Goal: Task Accomplishment & Management: Complete application form

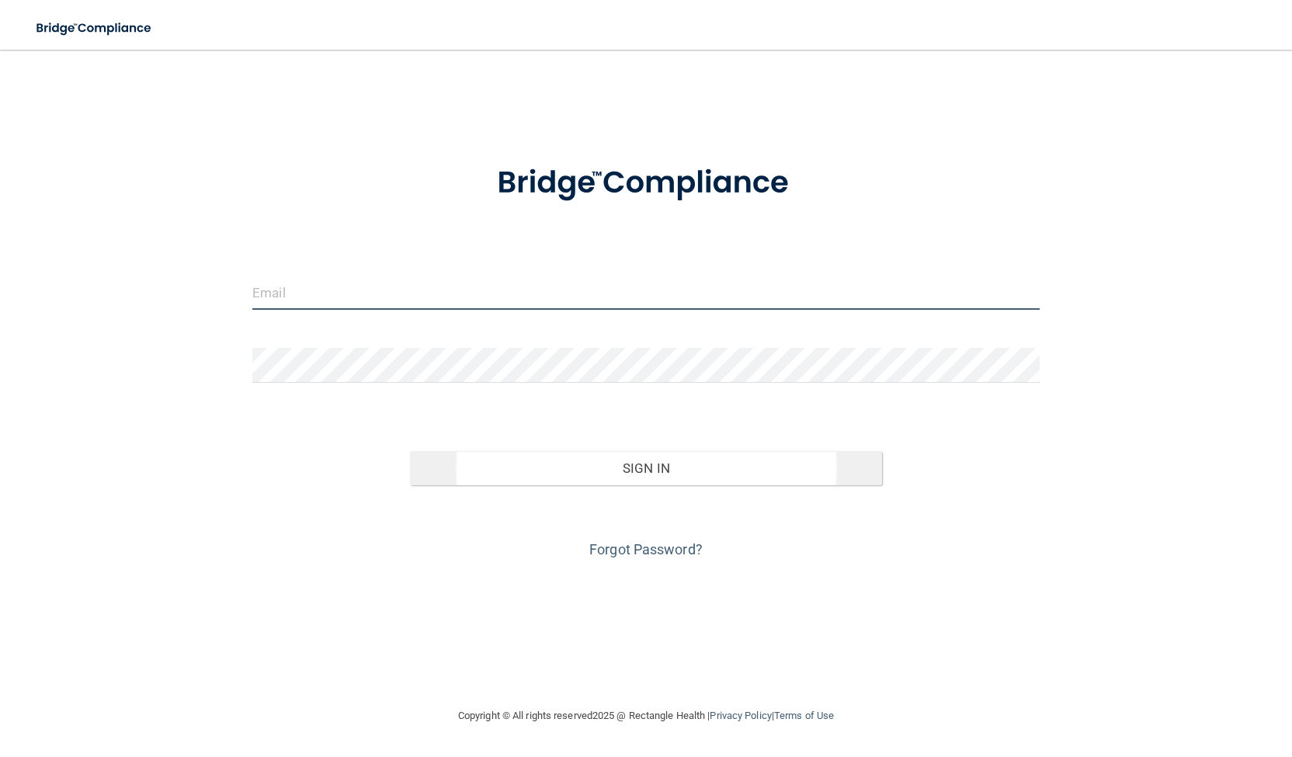
type input "[EMAIL_ADDRESS][DOMAIN_NAME]"
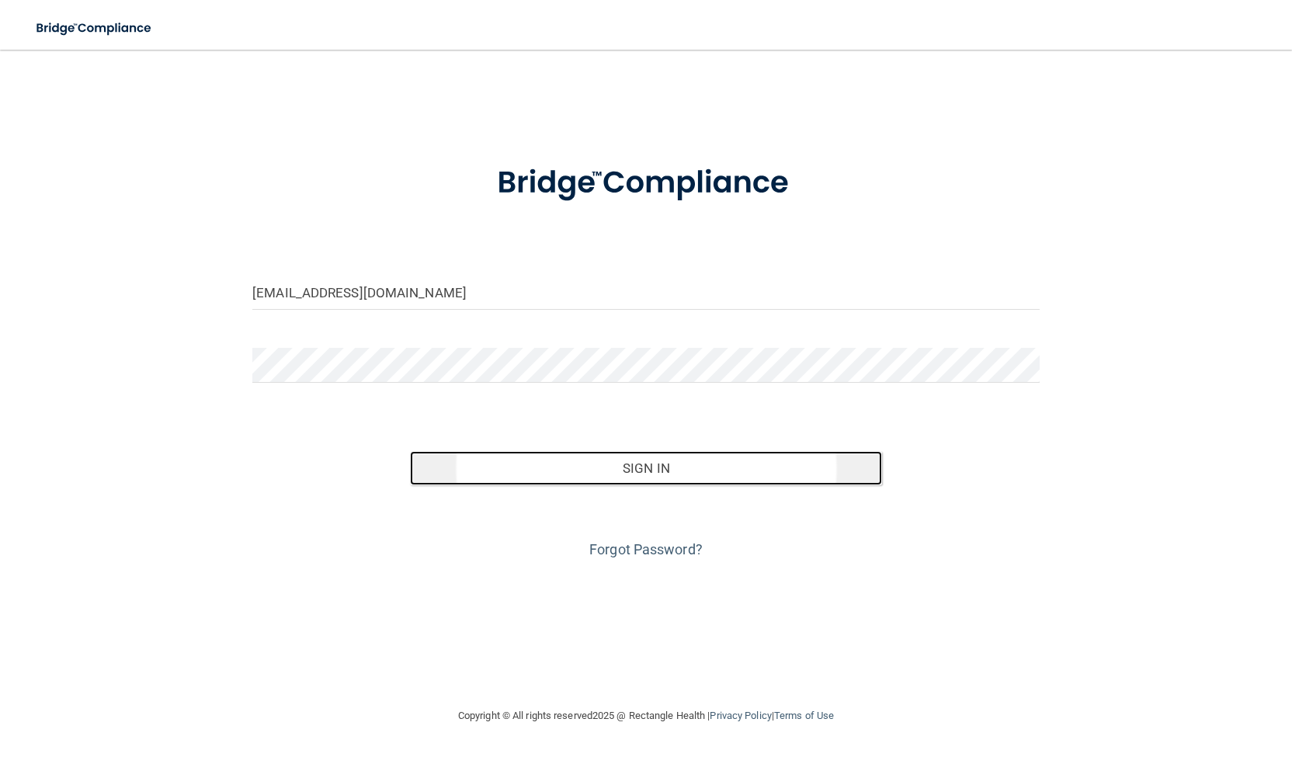
click at [565, 463] on button "Sign In" at bounding box center [646, 468] width 472 height 34
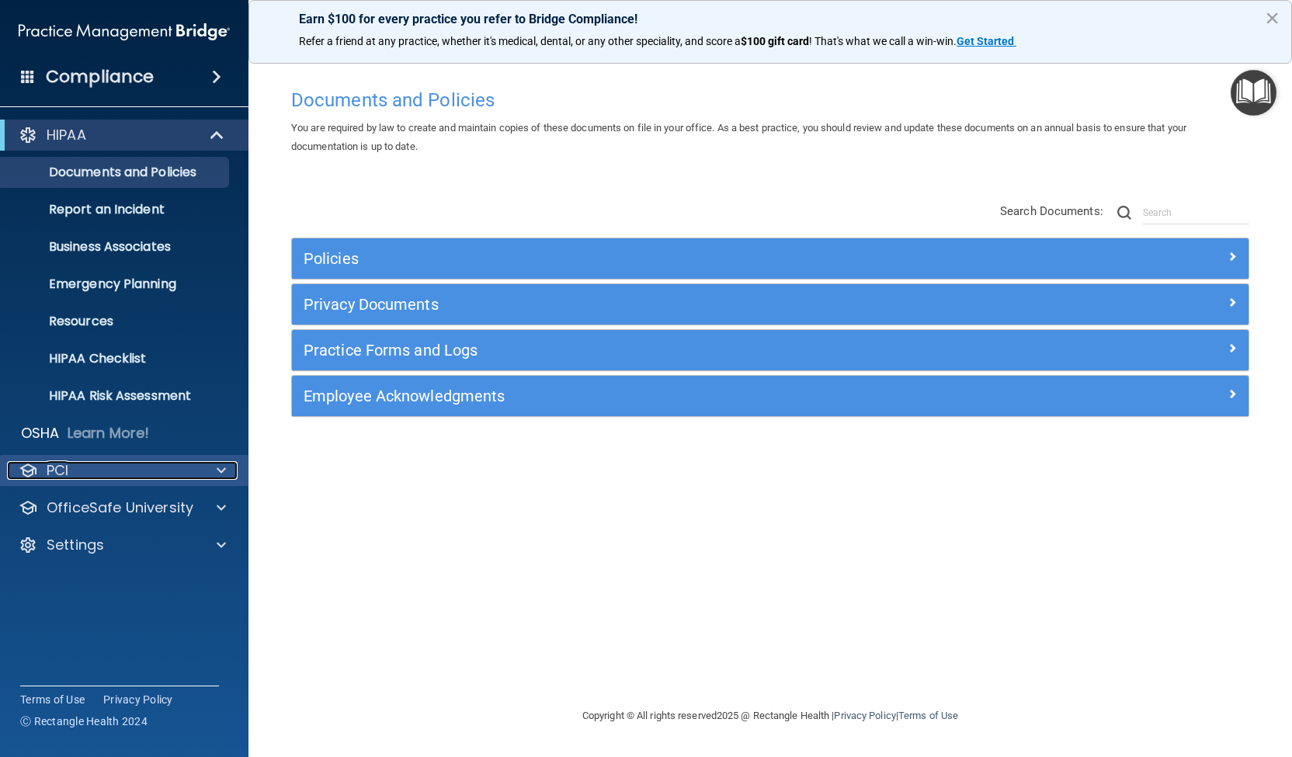
click at [65, 468] on p "PCI" at bounding box center [58, 470] width 22 height 19
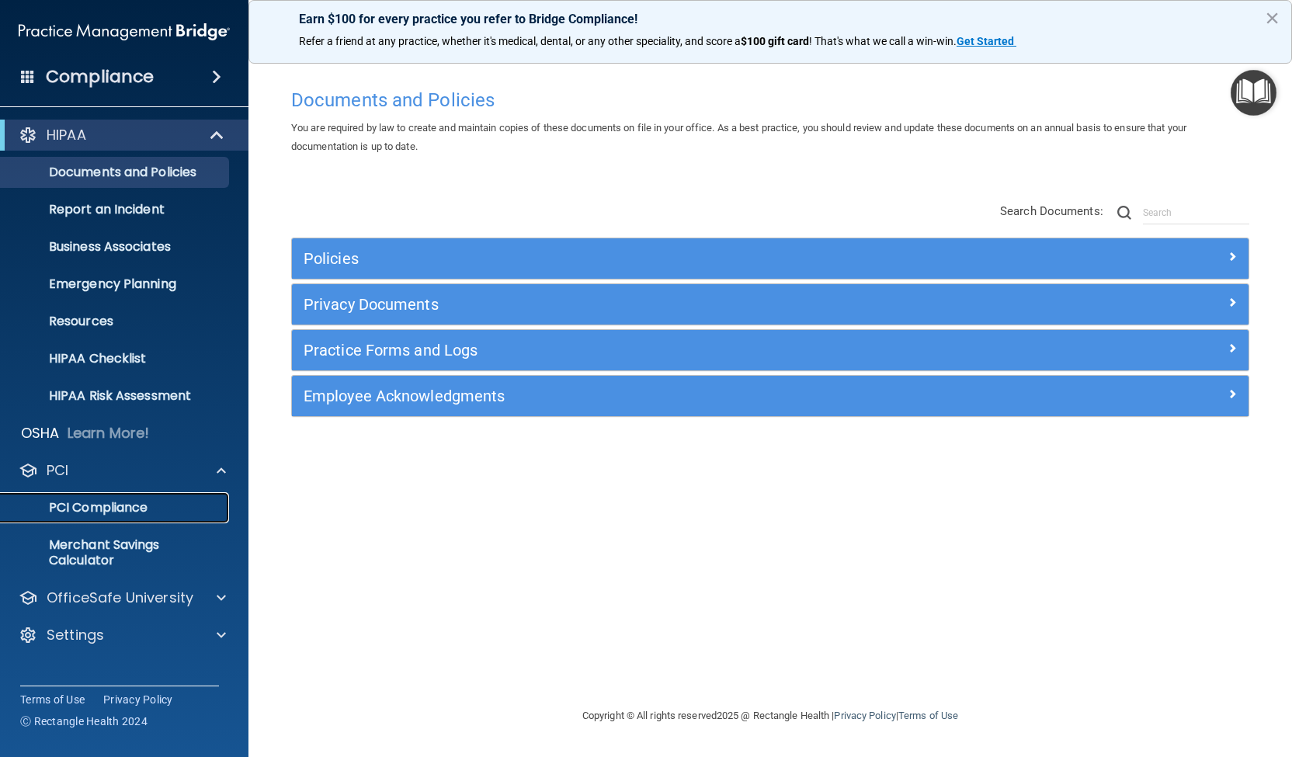
click at [129, 514] on p "PCI Compliance" at bounding box center [116, 508] width 212 height 16
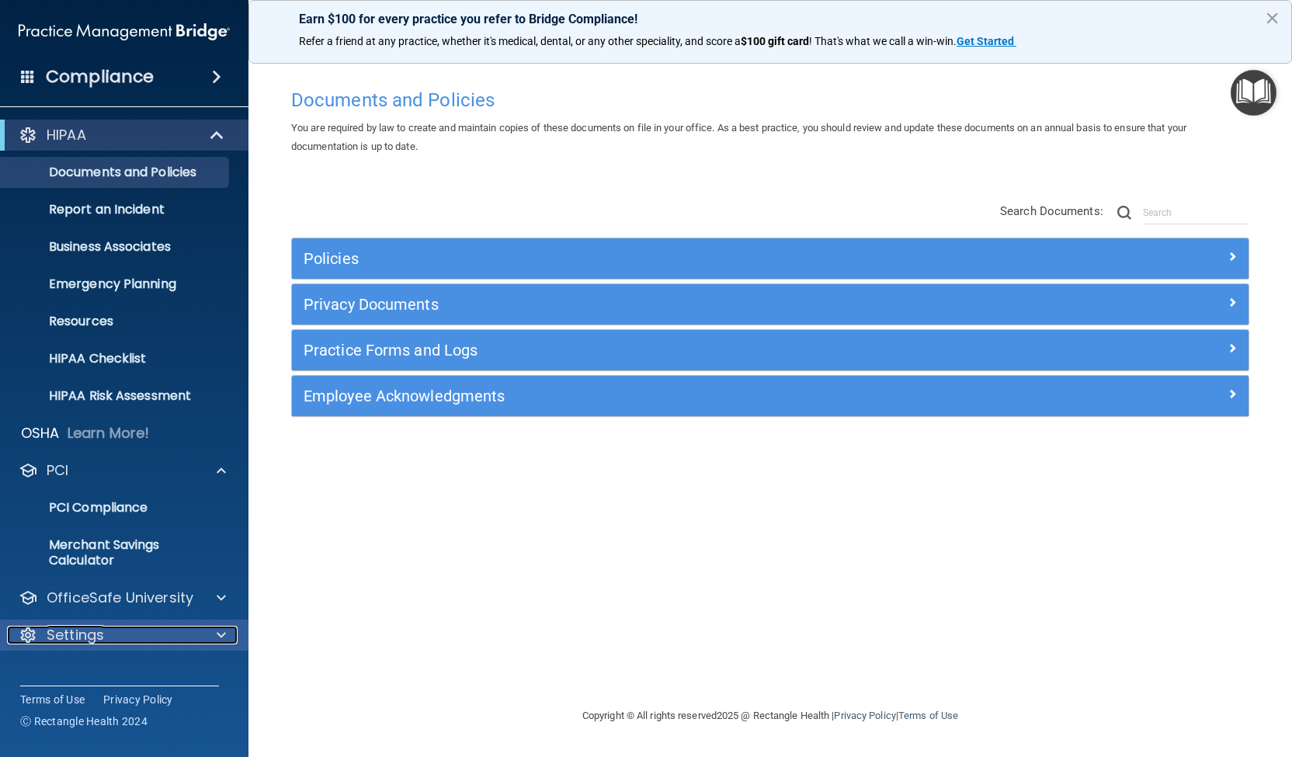
click at [101, 641] on p "Settings" at bounding box center [75, 635] width 57 height 19
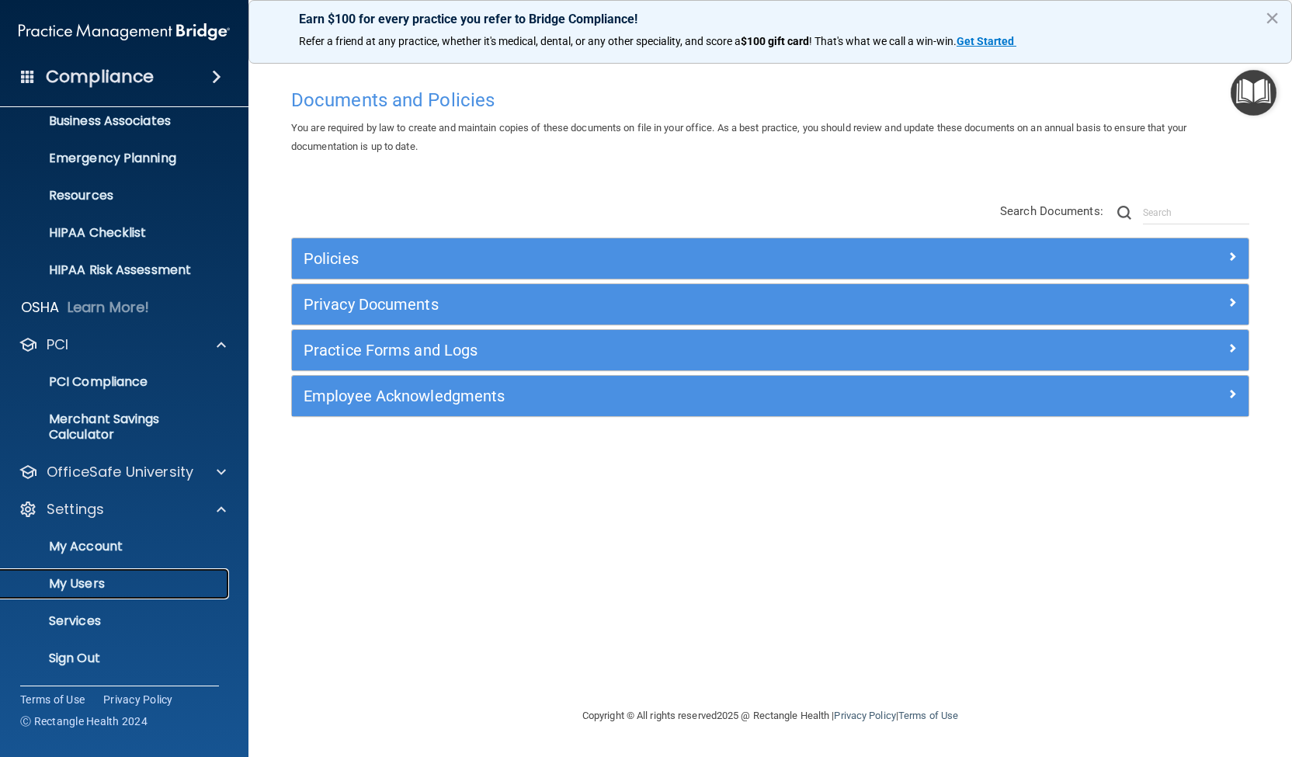
click at [63, 582] on p "My Users" at bounding box center [116, 584] width 212 height 16
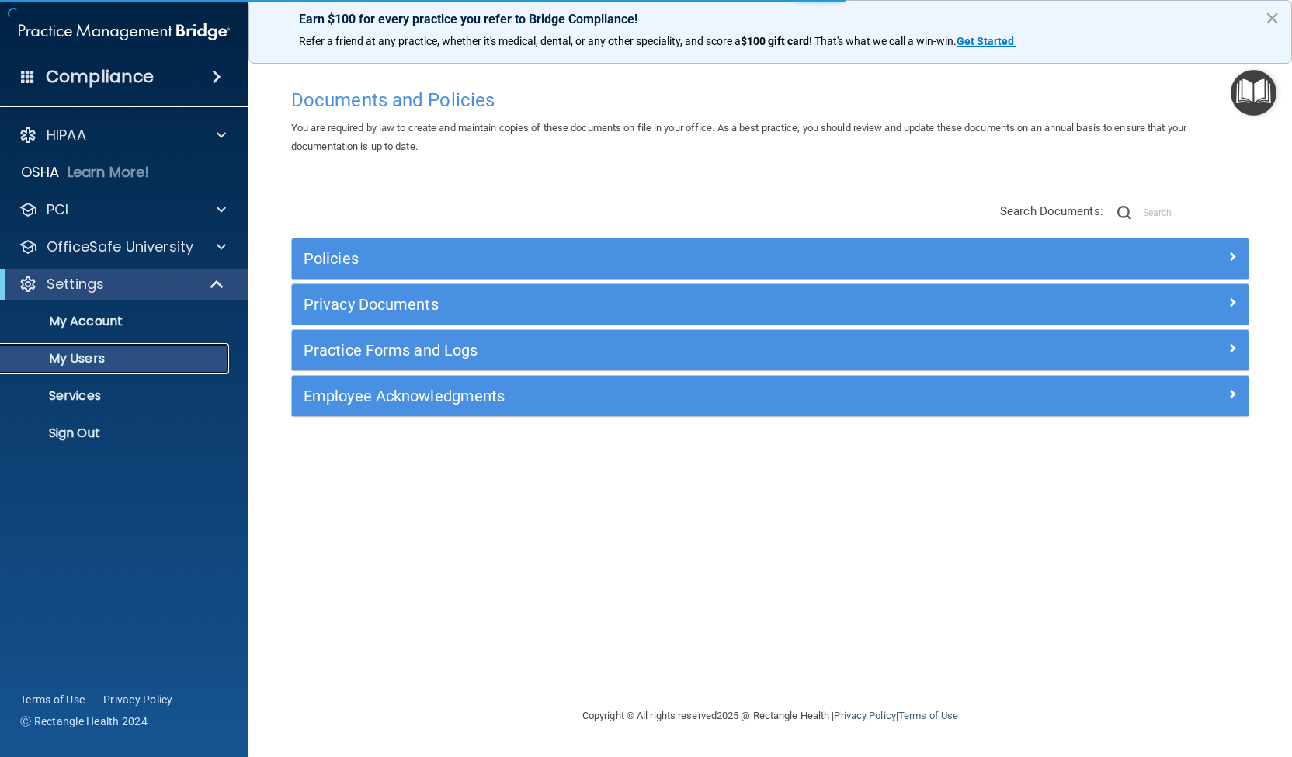
select select "20"
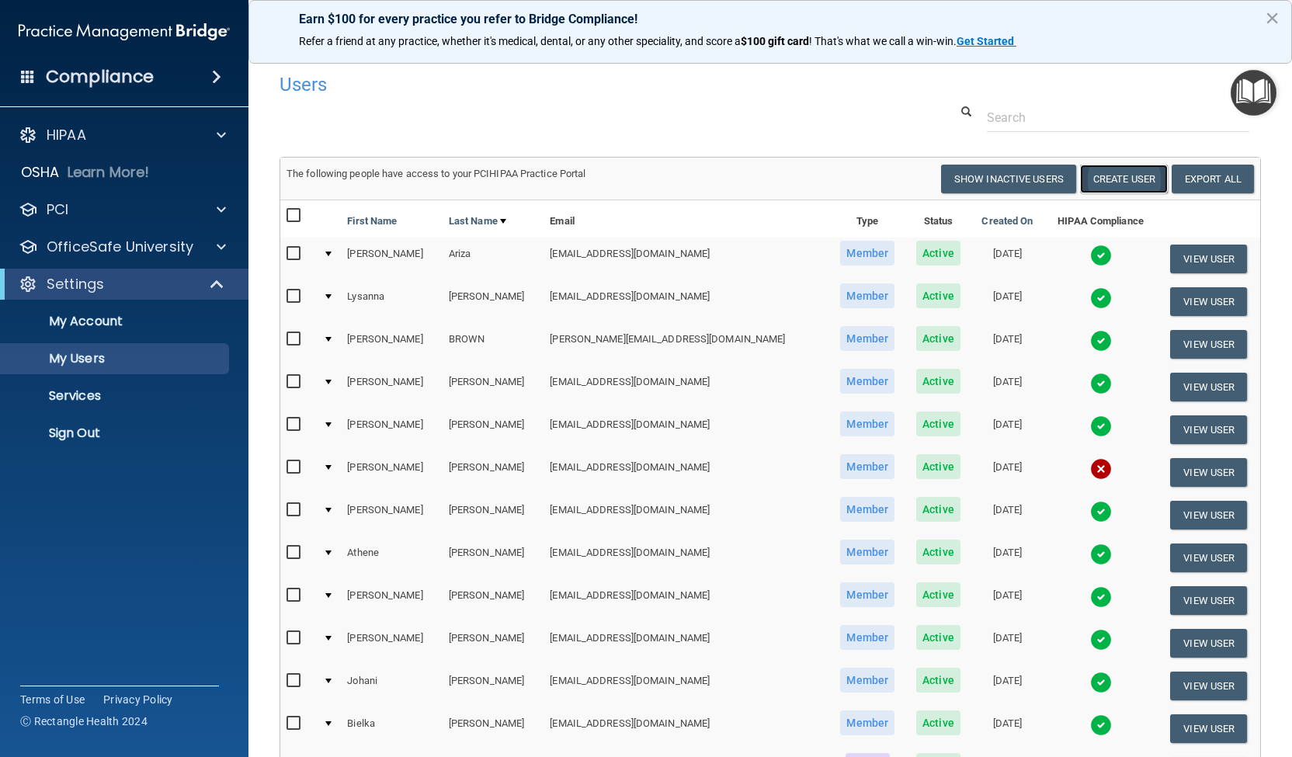
click at [1107, 182] on button "Create User" at bounding box center [1124, 179] width 88 height 29
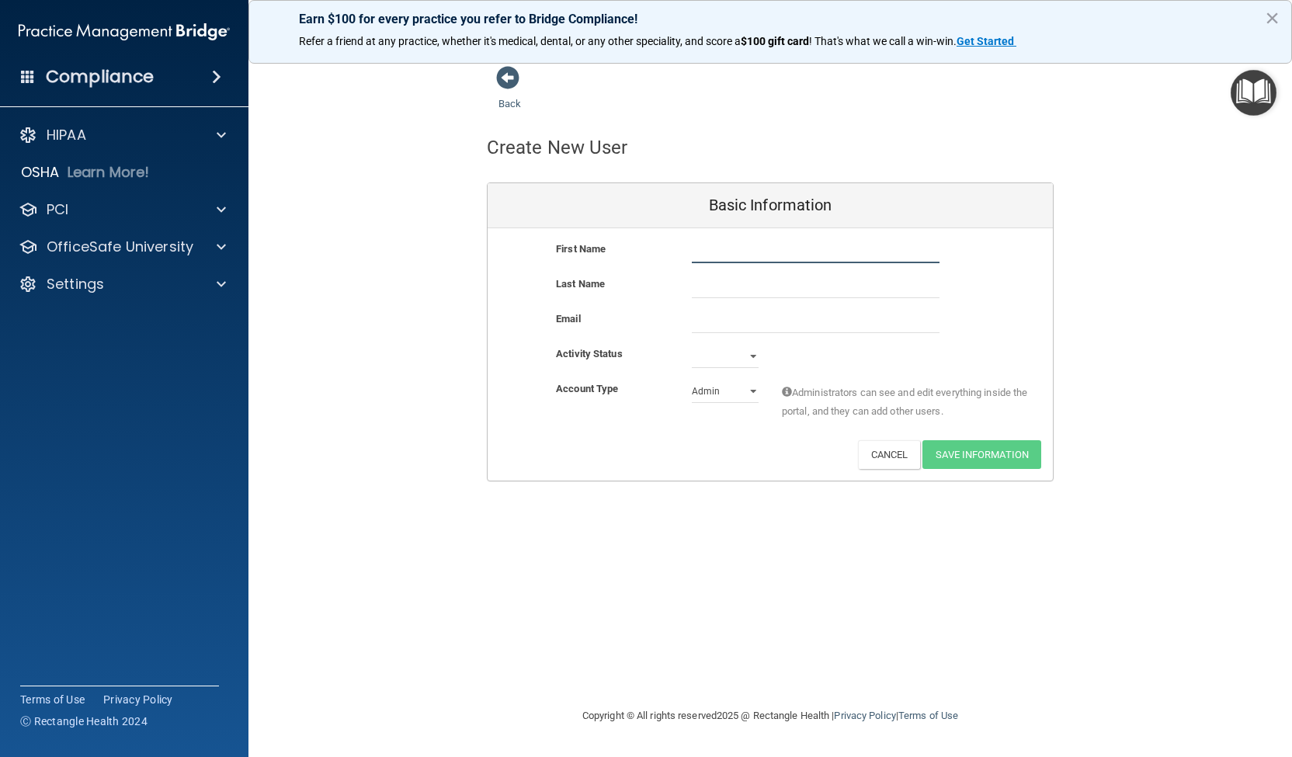
click at [735, 248] on input "text" at bounding box center [816, 251] width 248 height 23
type input "[PERSON_NAME]"
click at [727, 288] on input "text" at bounding box center [816, 286] width 248 height 23
type input "G"
type input "[PERSON_NAME]"
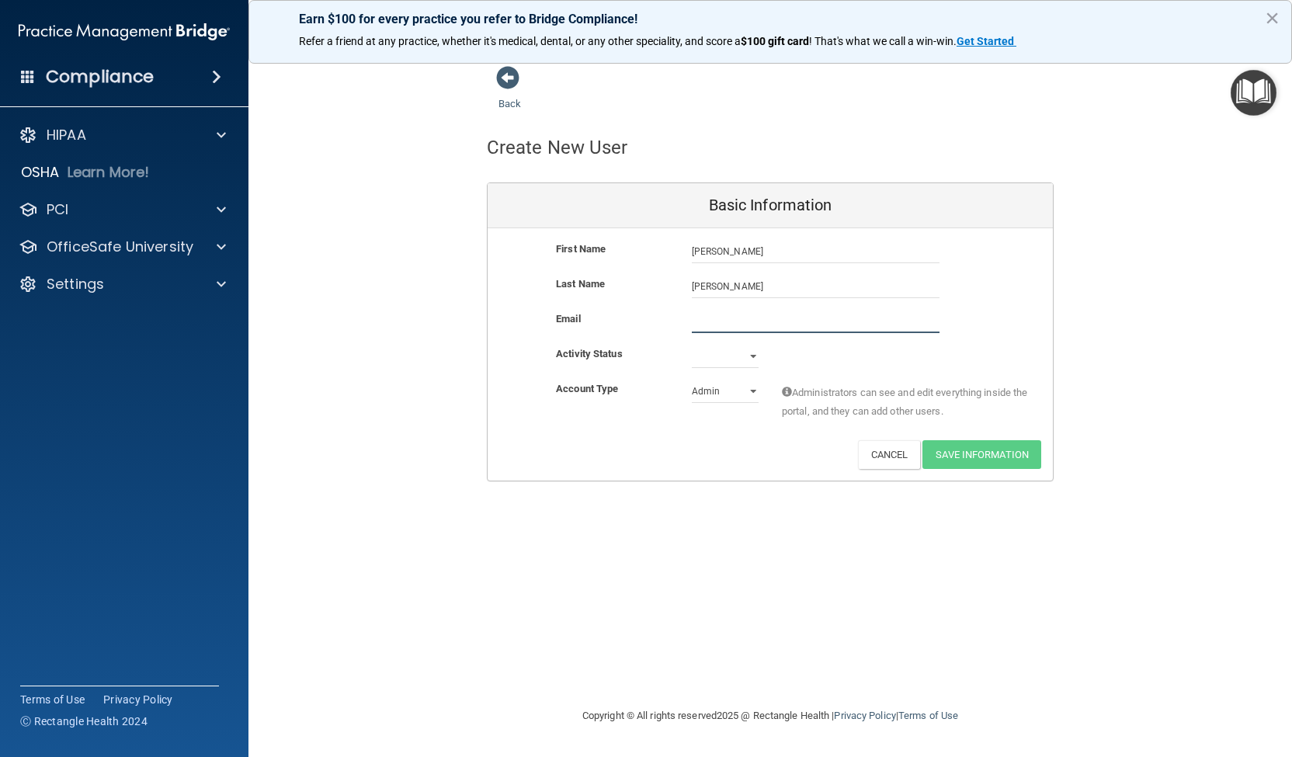
click at [728, 310] on input "email" at bounding box center [816, 321] width 248 height 23
type input "[EMAIL_ADDRESS][DOMAIN_NAME]"
click at [753, 356] on select "Active Inactive" at bounding box center [725, 356] width 67 height 23
select select "active"
click at [692, 345] on select "Active Inactive" at bounding box center [725, 356] width 67 height 23
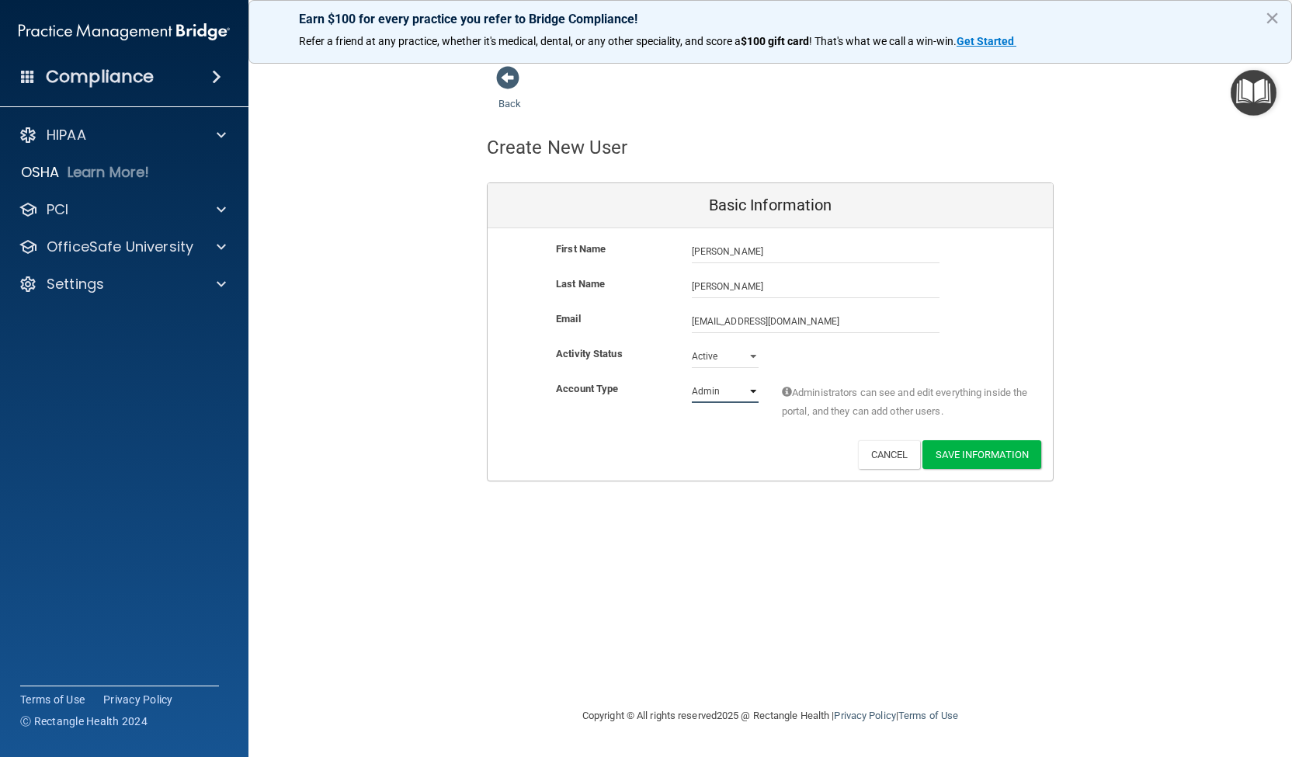
click at [758, 393] on select "Admin Member" at bounding box center [725, 391] width 67 height 23
select select "practice_member"
click at [692, 380] on select "Admin Member" at bounding box center [725, 391] width 67 height 23
click at [972, 456] on button "Save Information" at bounding box center [982, 454] width 119 height 29
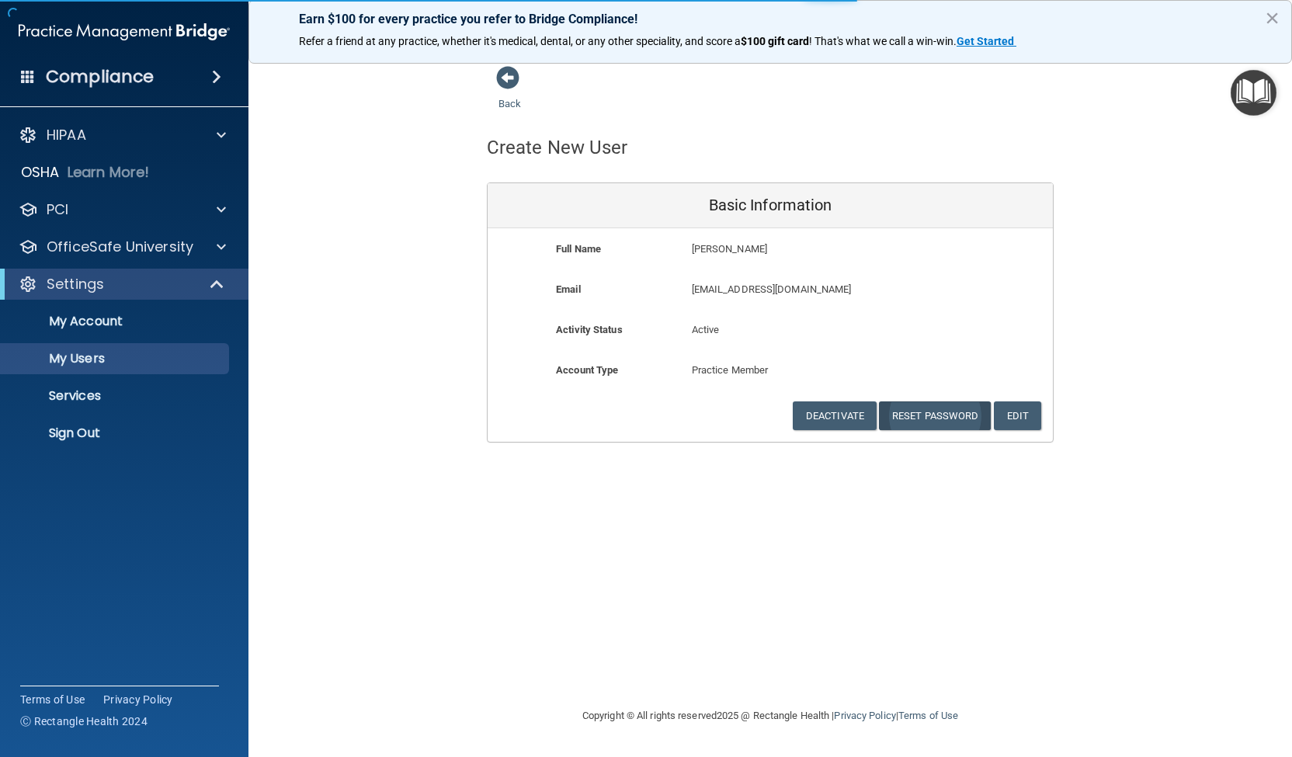
select select "20"
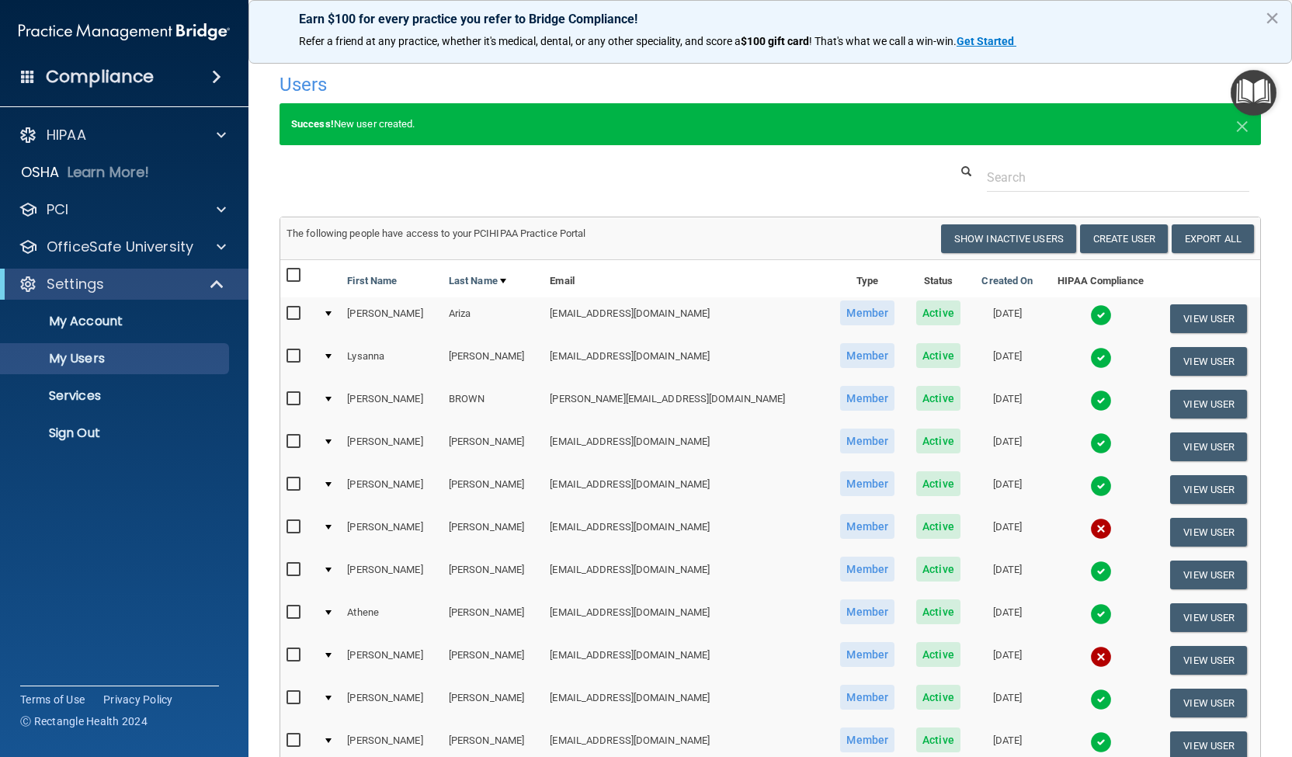
scroll to position [78, 0]
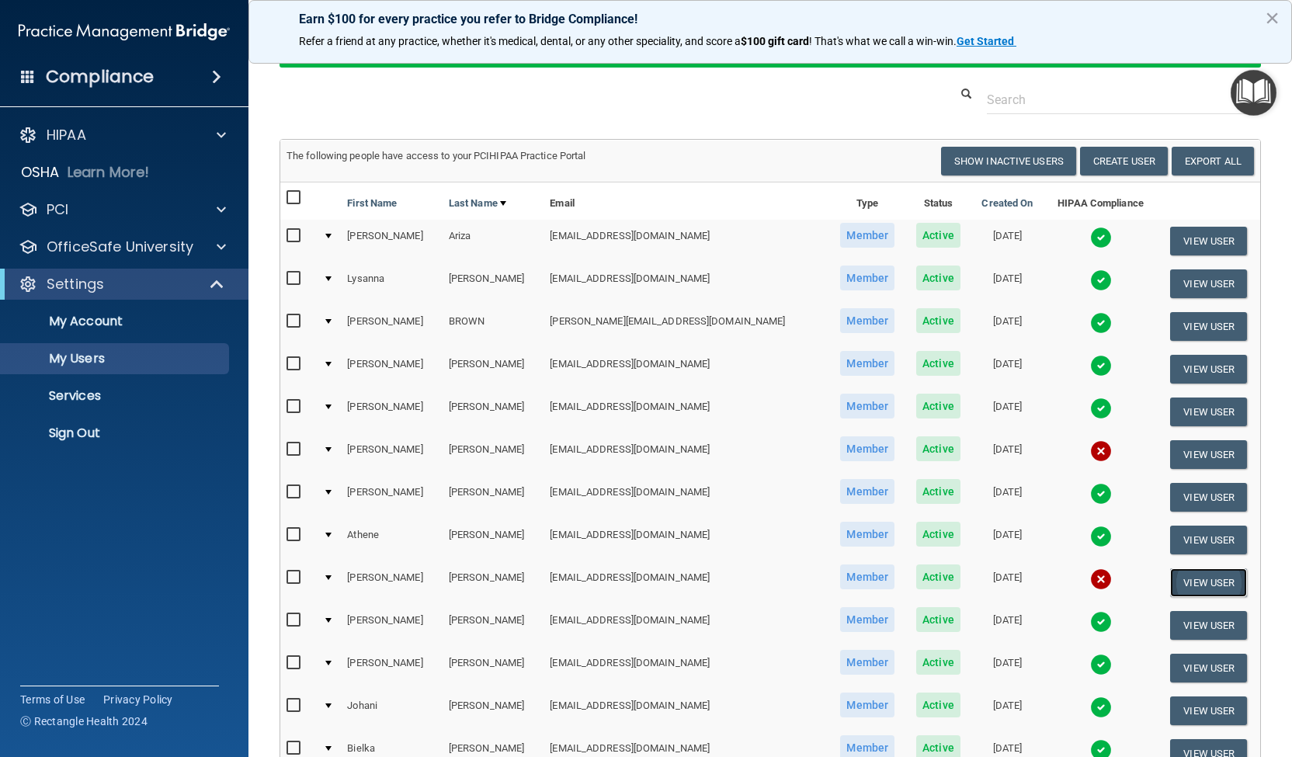
click at [1182, 582] on button "View User" at bounding box center [1208, 582] width 77 height 29
